Goal: Task Accomplishment & Management: Use online tool/utility

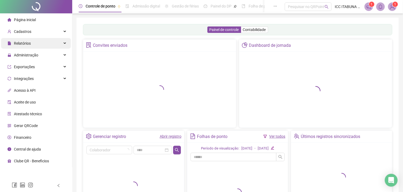
click at [65, 44] on div "Relatórios" at bounding box center [36, 43] width 70 height 11
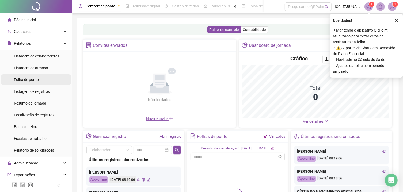
click at [34, 81] on span "Folha de ponto" at bounding box center [26, 80] width 25 height 4
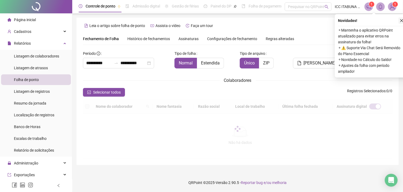
click at [402, 21] on icon "close" at bounding box center [402, 21] width 4 height 4
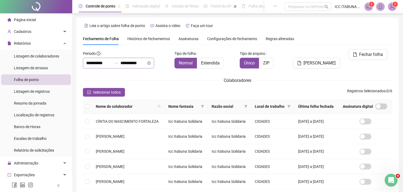
click at [154, 65] on div "**********" at bounding box center [118, 63] width 71 height 11
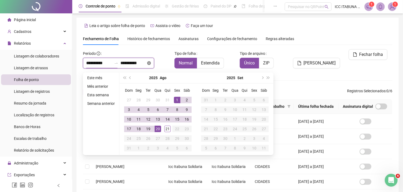
click at [151, 62] on icon "close-circle" at bounding box center [149, 63] width 4 height 4
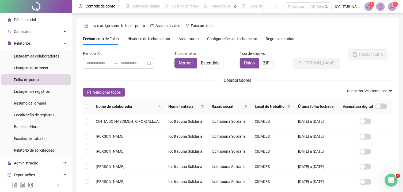
click at [129, 78] on div "Colaboradores" at bounding box center [237, 80] width 309 height 7
click at [154, 64] on div at bounding box center [118, 63] width 71 height 11
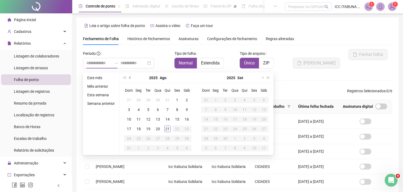
click at [128, 78] on button "prev-year" at bounding box center [130, 78] width 6 height 11
type input "**********"
click at [186, 128] on div "26" at bounding box center [187, 129] width 6 height 6
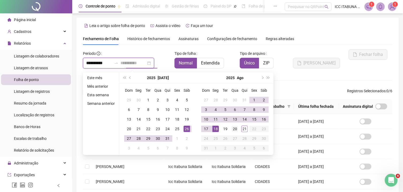
type input "**********"
click at [235, 130] on div "20" at bounding box center [235, 129] width 6 height 6
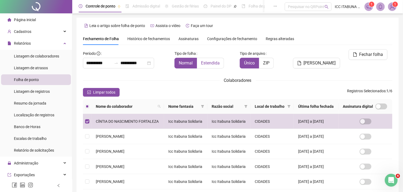
click at [209, 65] on span "Estendida" at bounding box center [210, 62] width 19 height 5
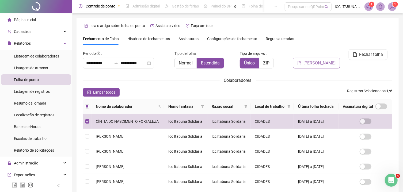
click at [325, 60] on span "[PERSON_NAME]" at bounding box center [320, 63] width 32 height 6
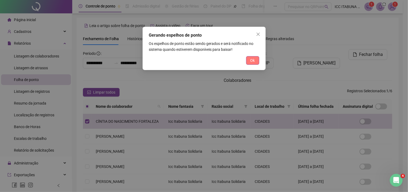
click at [253, 62] on span "Ok" at bounding box center [252, 61] width 5 height 6
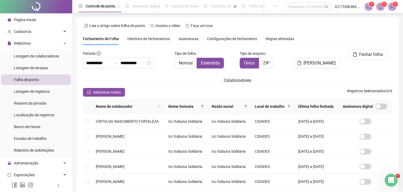
click at [381, 10] on span at bounding box center [380, 6] width 9 height 9
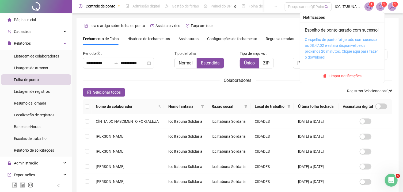
click at [359, 52] on link "O espelho de ponto foi gerado com sucesso às 08:47:02 e estará disponível pelos…" at bounding box center [341, 48] width 73 height 22
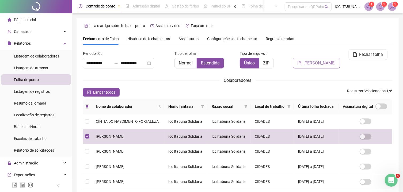
click at [328, 60] on span "[PERSON_NAME]" at bounding box center [320, 63] width 32 height 6
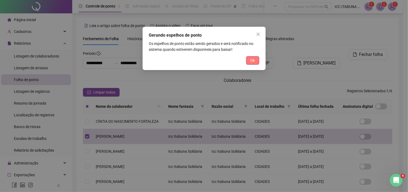
click at [251, 62] on span "Ok" at bounding box center [252, 61] width 5 height 6
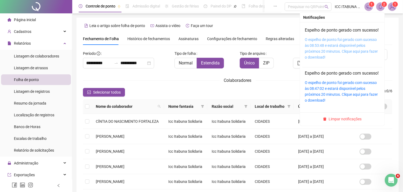
click at [359, 53] on link "O espelho de ponto foi gerado com sucesso às 08:53:48 e estará disponível pelos…" at bounding box center [341, 48] width 73 height 22
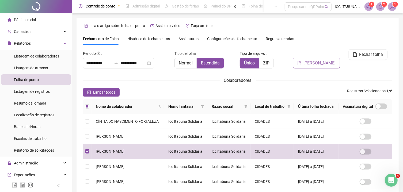
click at [326, 60] on span "[PERSON_NAME]" at bounding box center [320, 63] width 32 height 6
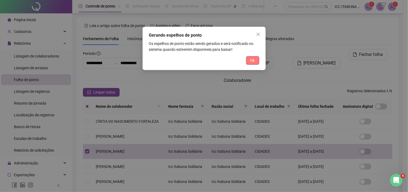
click at [254, 60] on span "Ok" at bounding box center [252, 61] width 5 height 6
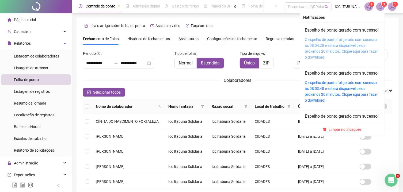
click at [361, 53] on link "O espelho de ponto foi gerado com sucesso às 08:54:28 e estará disponível pelos…" at bounding box center [341, 48] width 73 height 22
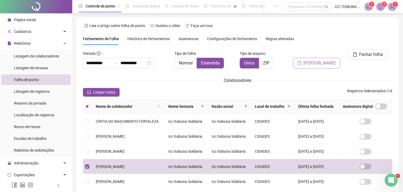
click at [319, 60] on span "[PERSON_NAME]" at bounding box center [320, 63] width 32 height 6
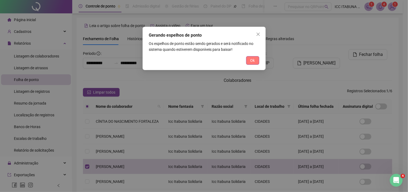
click at [251, 62] on span "Ok" at bounding box center [252, 61] width 5 height 6
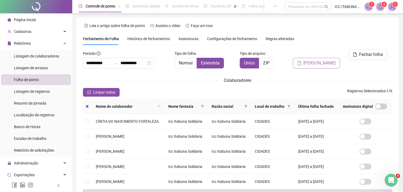
click at [327, 60] on span "[PERSON_NAME]" at bounding box center [320, 63] width 32 height 6
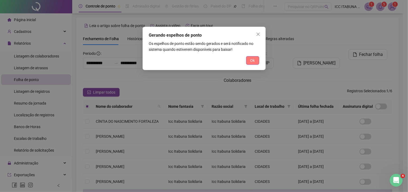
click at [252, 63] on span "Ok" at bounding box center [252, 61] width 5 height 6
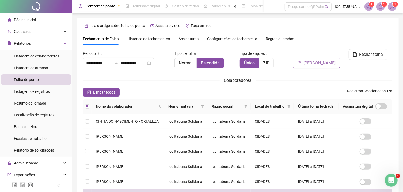
click at [325, 60] on span "[PERSON_NAME]" at bounding box center [320, 63] width 32 height 6
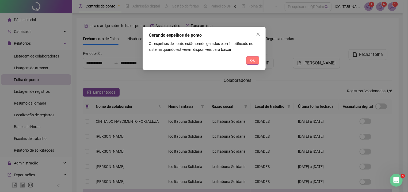
click at [254, 62] on span "Ok" at bounding box center [252, 61] width 5 height 6
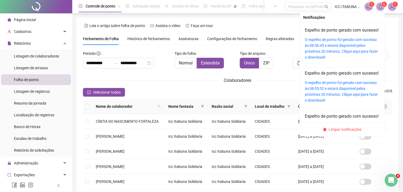
click at [380, 9] on icon "bell" at bounding box center [381, 6] width 4 height 5
click at [364, 52] on link "O espelho de ponto foi gerado com sucesso às 08:56:45 e estará disponível pelos…" at bounding box center [341, 48] width 73 height 22
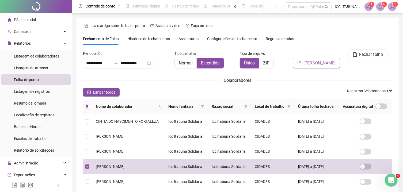
click at [327, 60] on span "[PERSON_NAME]" at bounding box center [320, 63] width 32 height 6
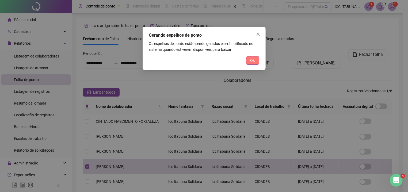
click at [252, 62] on span "Ok" at bounding box center [252, 61] width 5 height 6
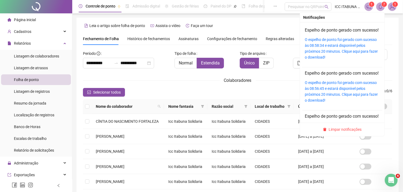
click at [381, 9] on icon "bell" at bounding box center [381, 6] width 4 height 5
click at [364, 52] on link "O espelho de ponto foi gerado com sucesso às 08:58:34 e estará disponível pelos…" at bounding box center [341, 48] width 73 height 22
